Goal: Task Accomplishment & Management: Use online tool/utility

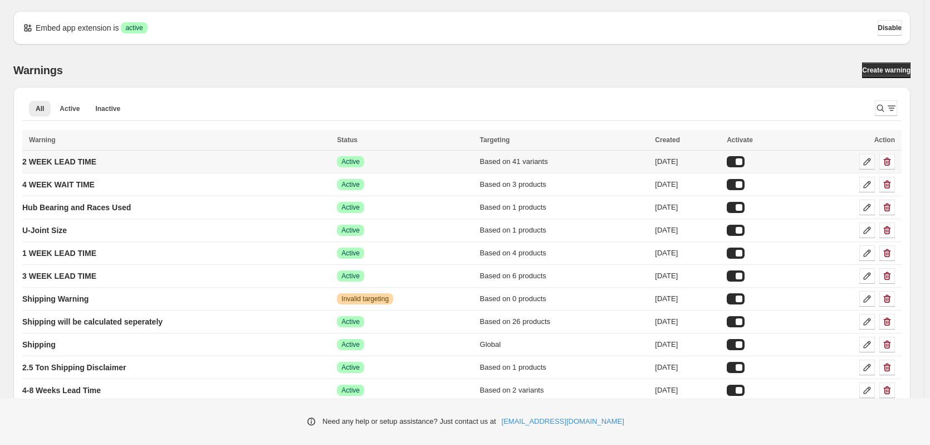
click at [868, 160] on icon at bounding box center [867, 161] width 11 height 11
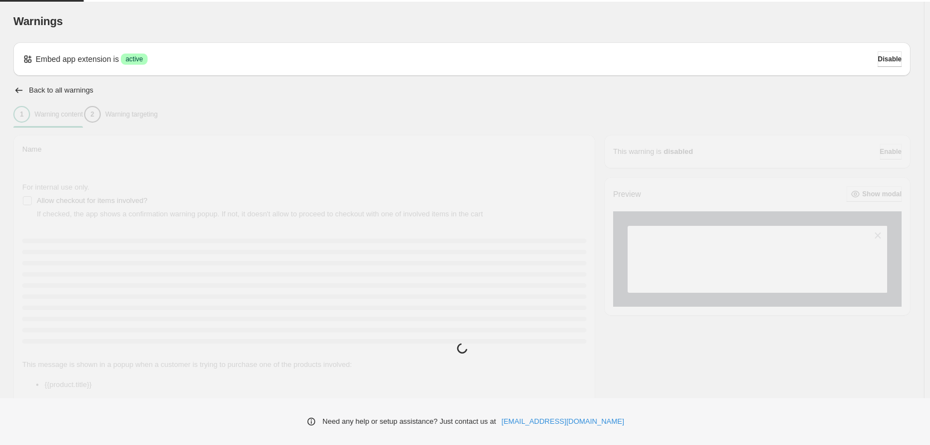
type input "**********"
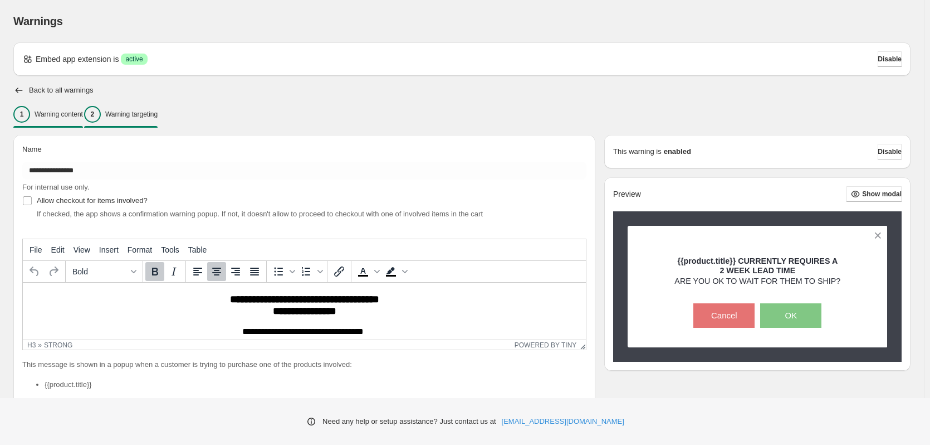
click at [158, 121] on div "2 Warning targeting" at bounding box center [121, 114] width 74 height 17
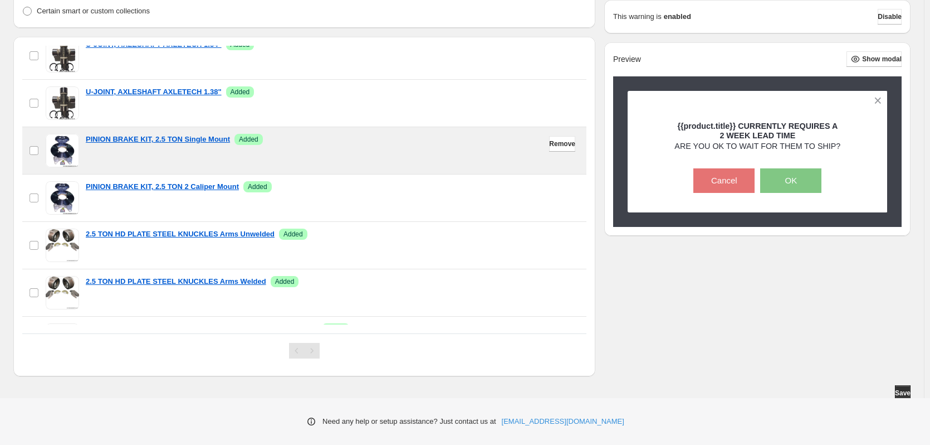
scroll to position [56, 0]
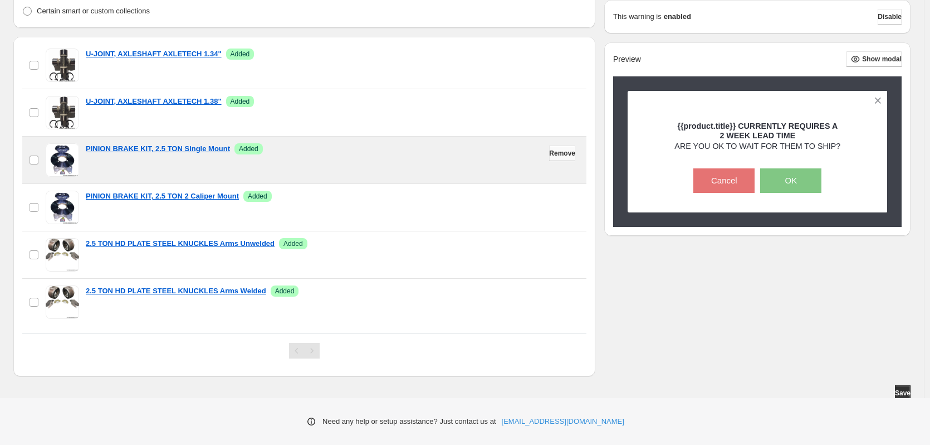
click at [558, 150] on span "Remove" at bounding box center [562, 153] width 26 height 9
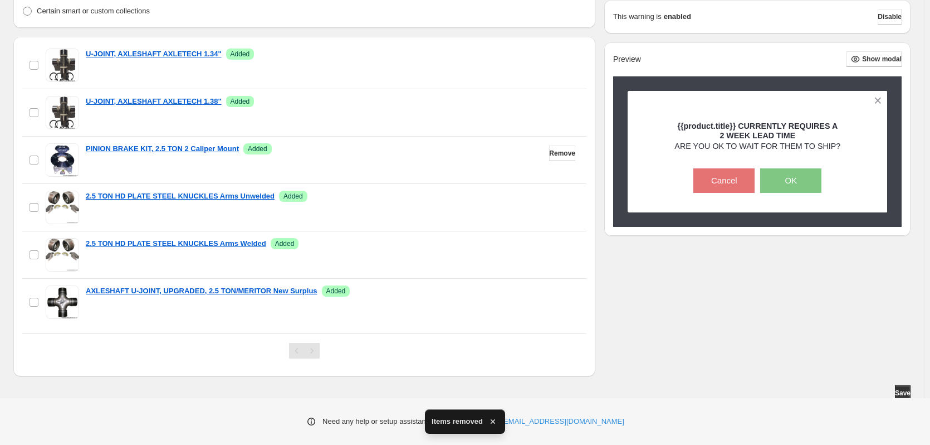
click at [554, 158] on span "Remove" at bounding box center [562, 153] width 26 height 9
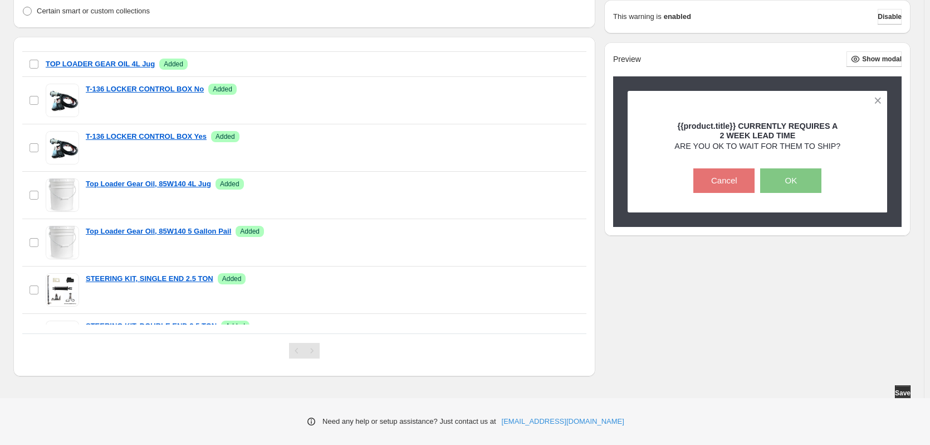
scroll to position [842, 0]
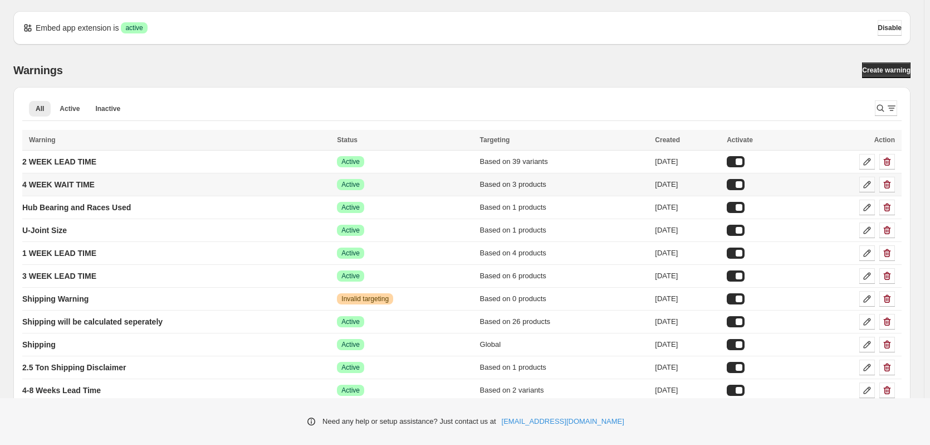
click at [873, 188] on icon at bounding box center [867, 184] width 11 height 11
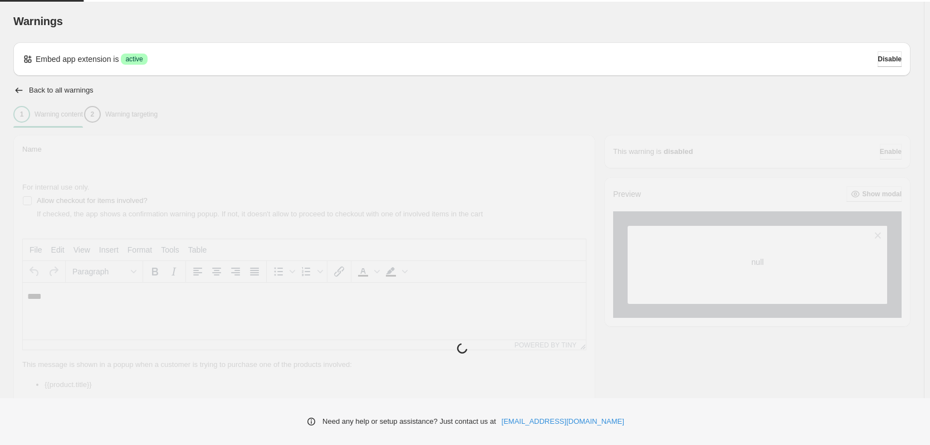
type input "**********"
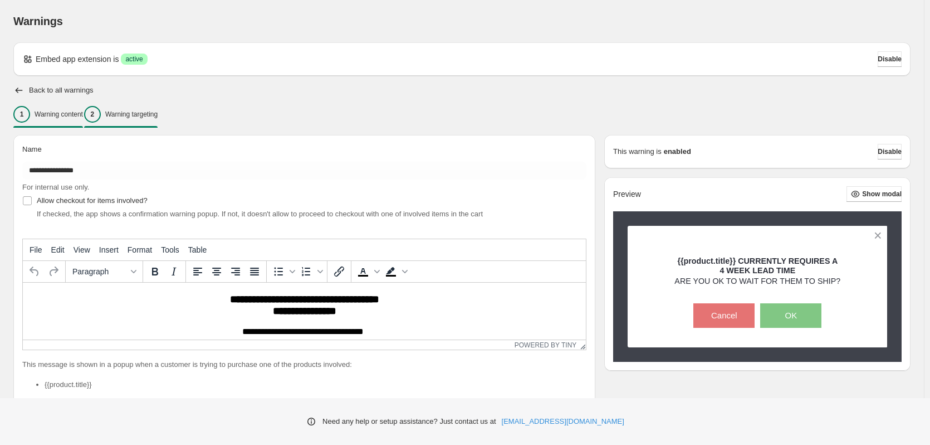
click at [158, 116] on p "Warning targeting" at bounding box center [131, 114] width 52 height 9
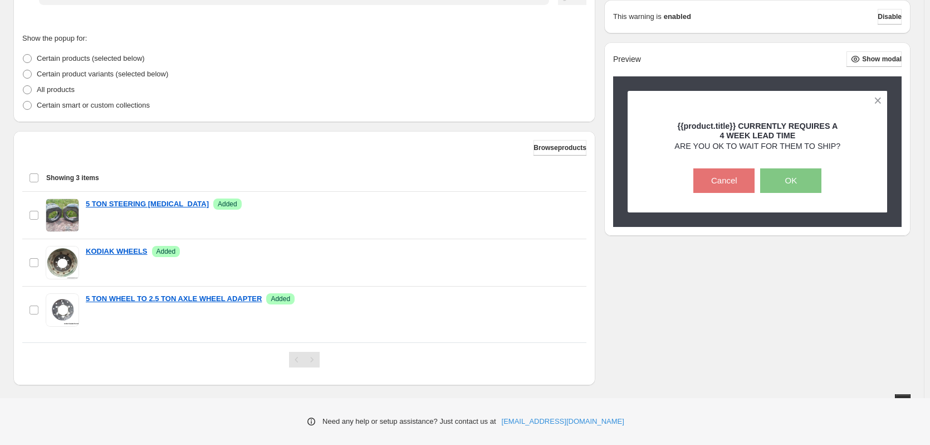
scroll to position [253, 0]
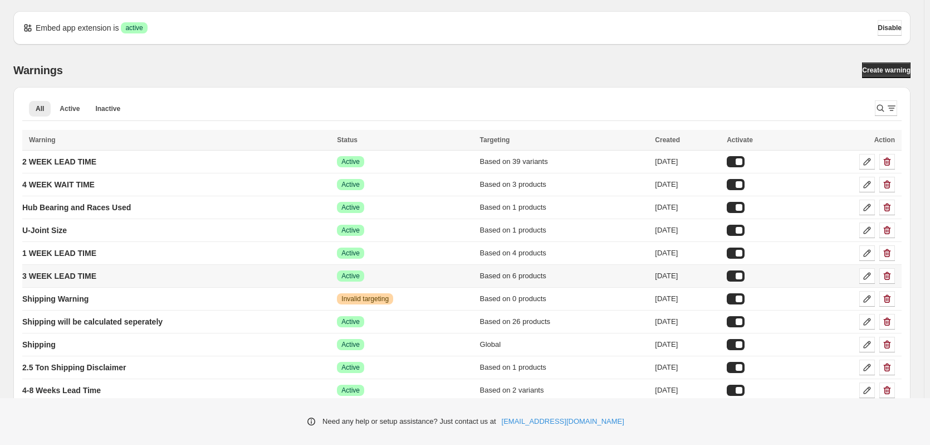
click at [206, 271] on td "3 WEEK LEAD TIME" at bounding box center [177, 276] width 311 height 23
click at [873, 272] on icon at bounding box center [867, 275] width 11 height 11
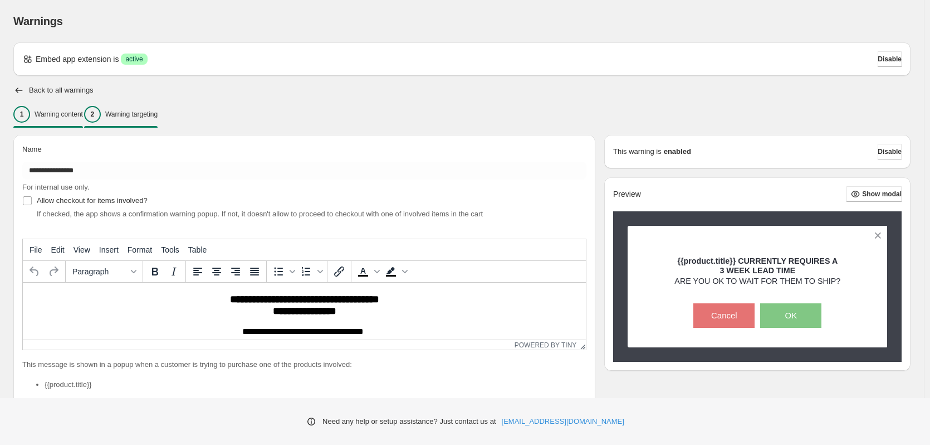
click at [145, 113] on p "Warning targeting" at bounding box center [131, 114] width 52 height 9
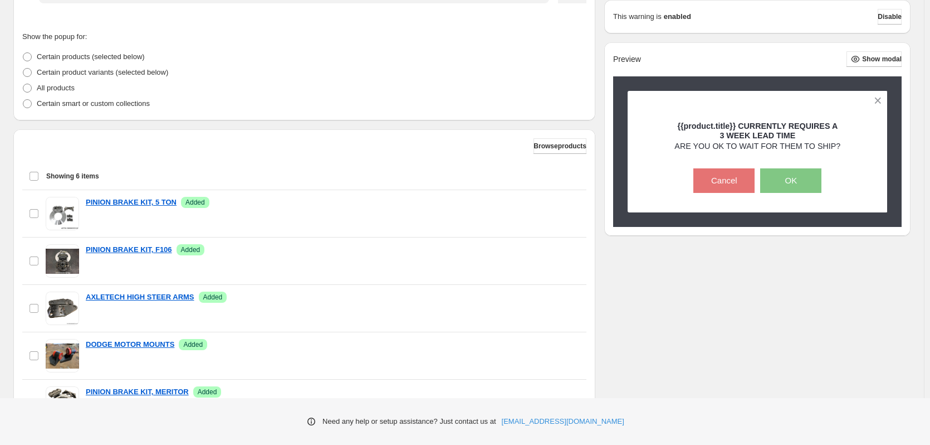
scroll to position [279, 0]
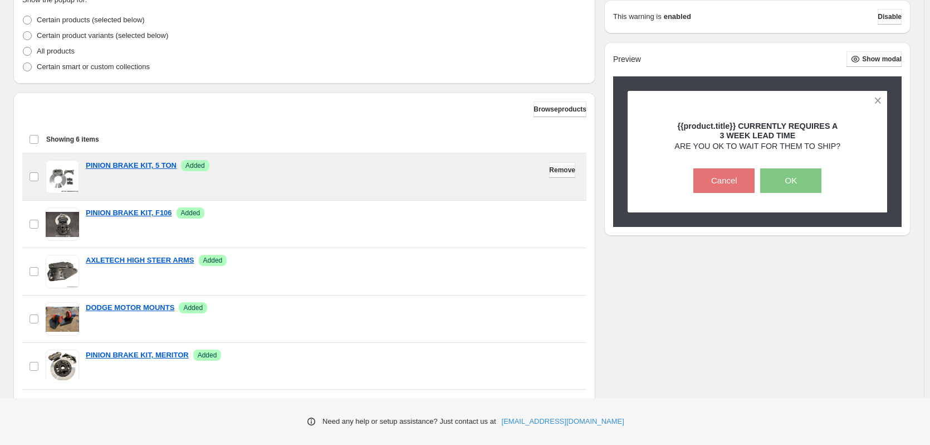
click at [549, 171] on button "Remove" at bounding box center [562, 170] width 26 height 16
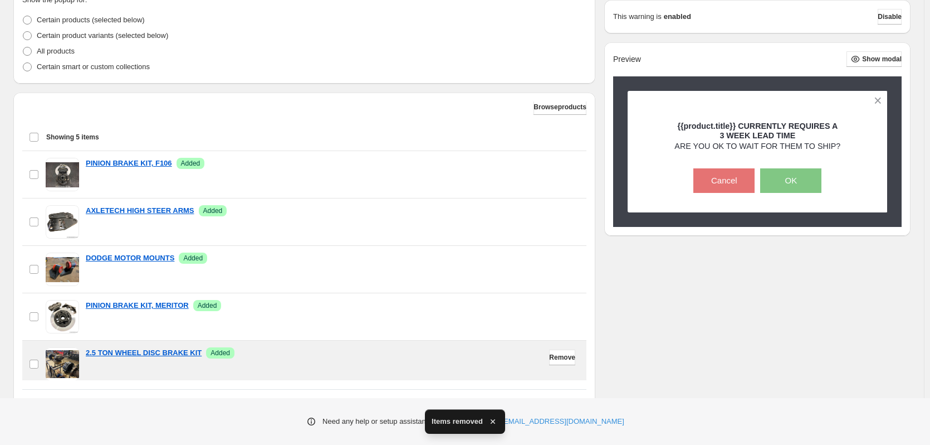
scroll to position [0, 0]
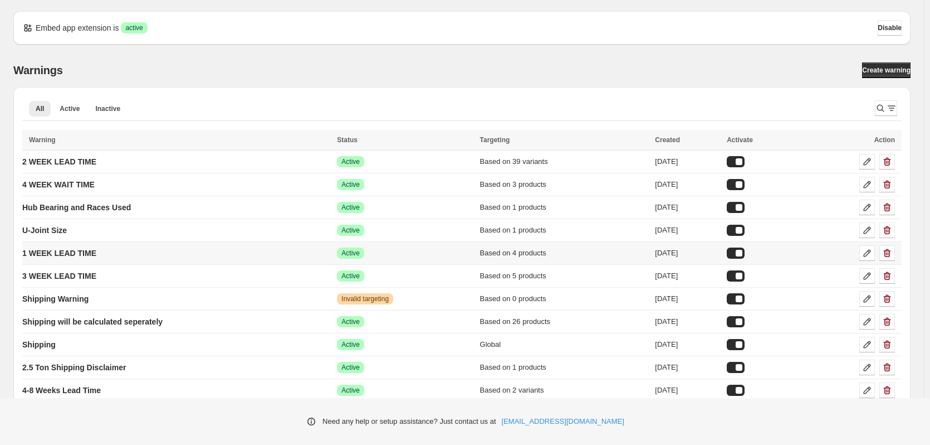
drag, startPoint x: 863, startPoint y: 249, endPoint x: 870, endPoint y: 252, distance: 6.7
click at [865, 249] on div at bounding box center [849, 253] width 94 height 16
click at [870, 252] on icon at bounding box center [867, 252] width 11 height 11
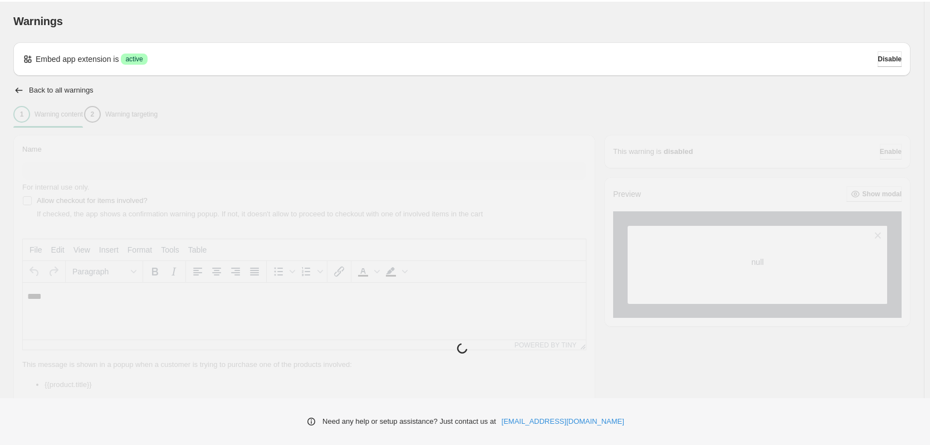
type input "**********"
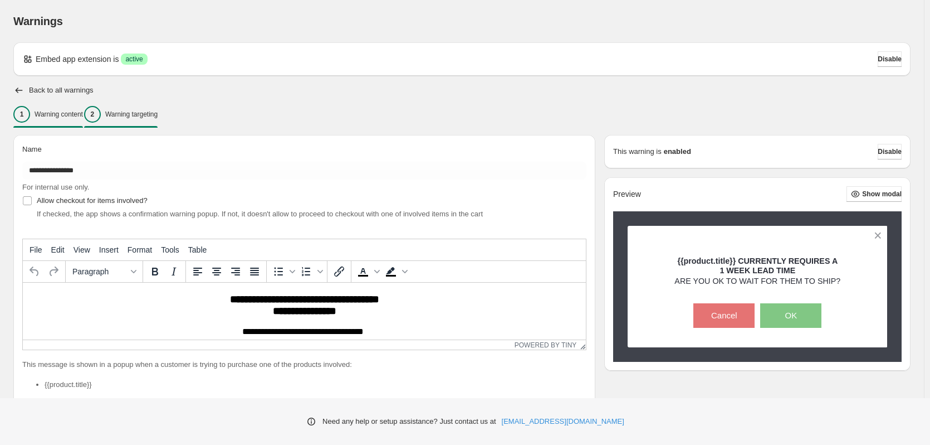
click at [158, 118] on p "Warning targeting" at bounding box center [131, 114] width 52 height 9
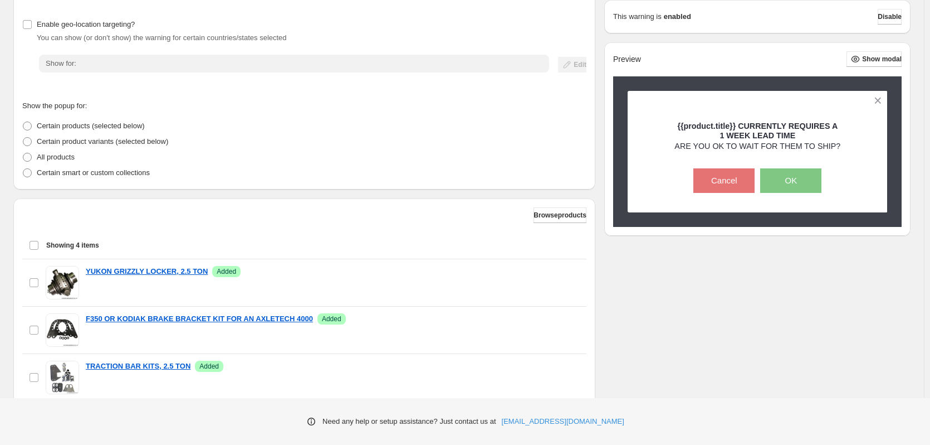
scroll to position [223, 0]
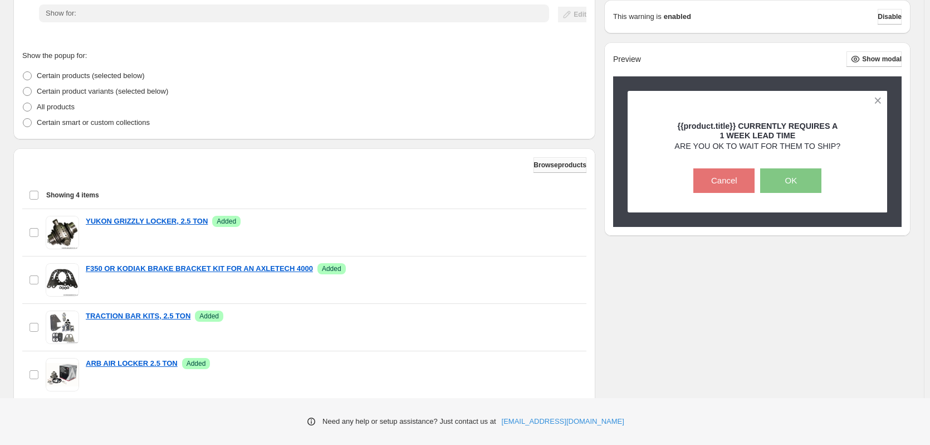
click at [559, 169] on span "Browse products" at bounding box center [560, 164] width 53 height 9
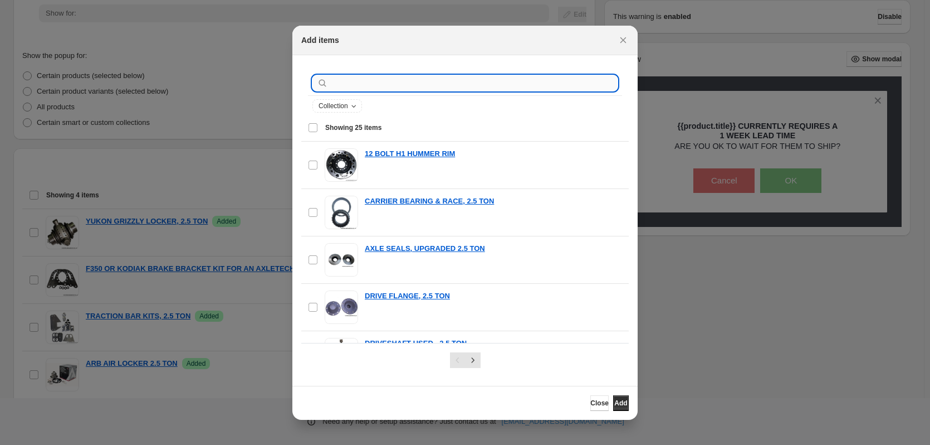
click at [425, 90] on input ":r1s:" at bounding box center [473, 83] width 287 height 16
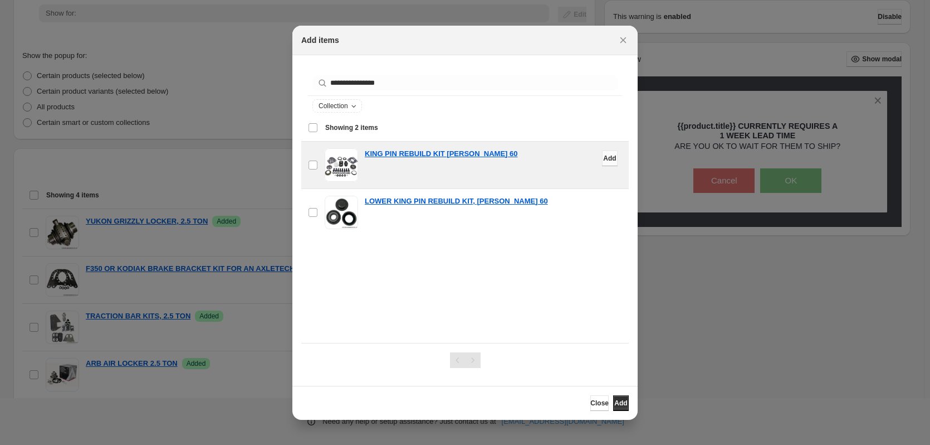
click at [603, 162] on span "Add" at bounding box center [609, 158] width 13 height 9
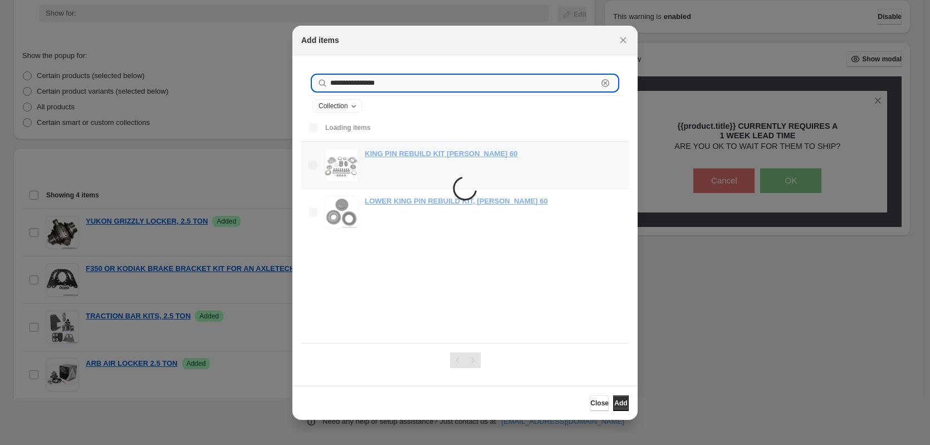
click at [387, 86] on input "**********" at bounding box center [463, 83] width 267 height 16
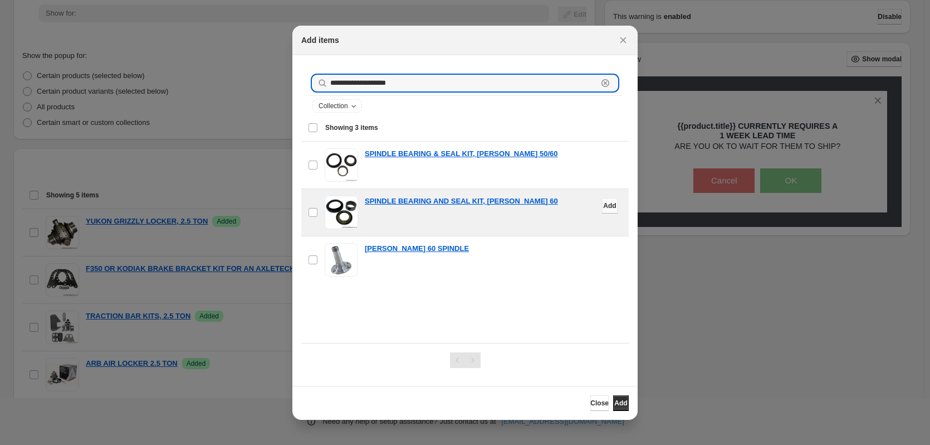
type input "**********"
click at [603, 206] on span "Add" at bounding box center [609, 205] width 13 height 9
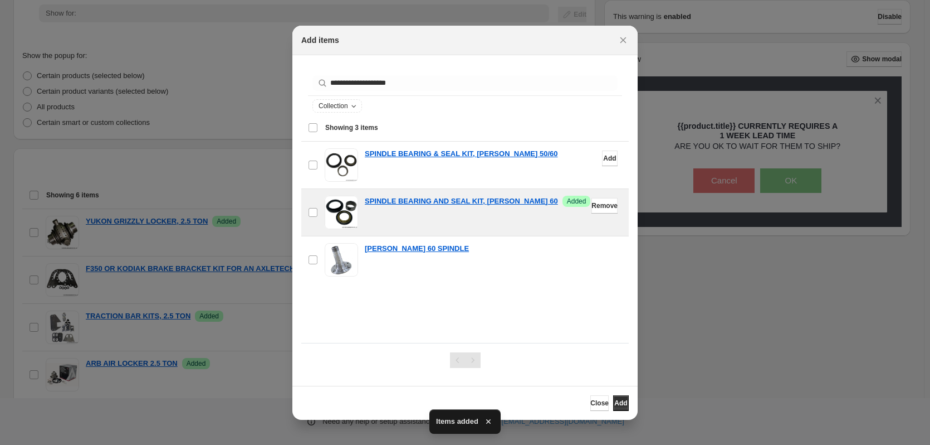
click at [602, 158] on button "Add" at bounding box center [610, 158] width 16 height 16
click at [621, 406] on span "Add" at bounding box center [620, 402] width 13 height 9
click at [590, 401] on span "Close" at bounding box center [599, 402] width 18 height 9
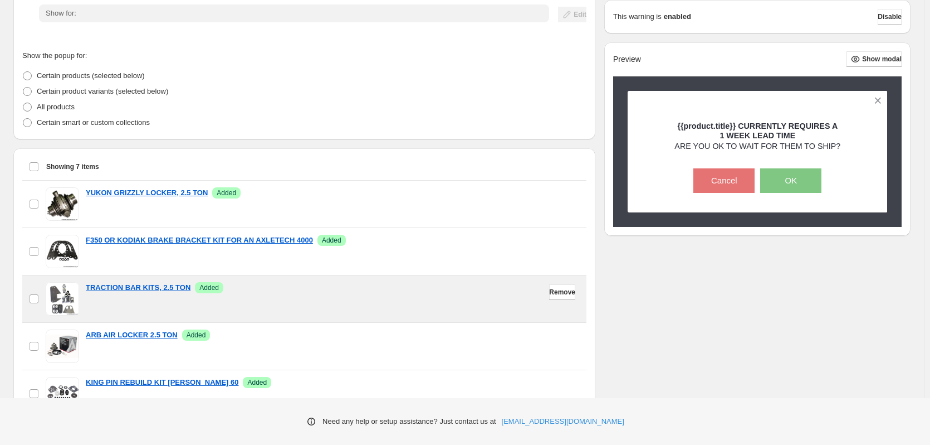
scroll to position [56, 0]
